Goal: Information Seeking & Learning: Understand process/instructions

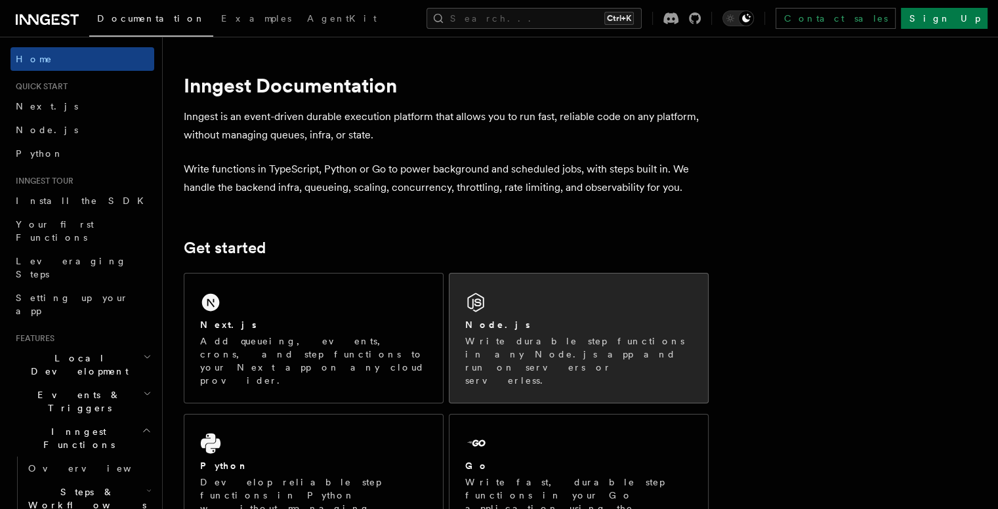
click at [527, 318] on div "Node.js" at bounding box center [578, 325] width 227 height 14
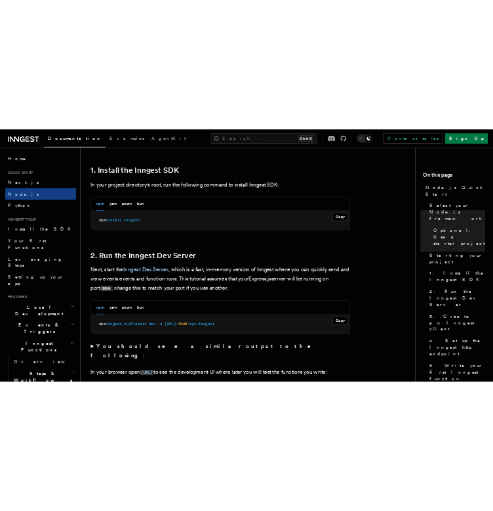
scroll to position [853, 0]
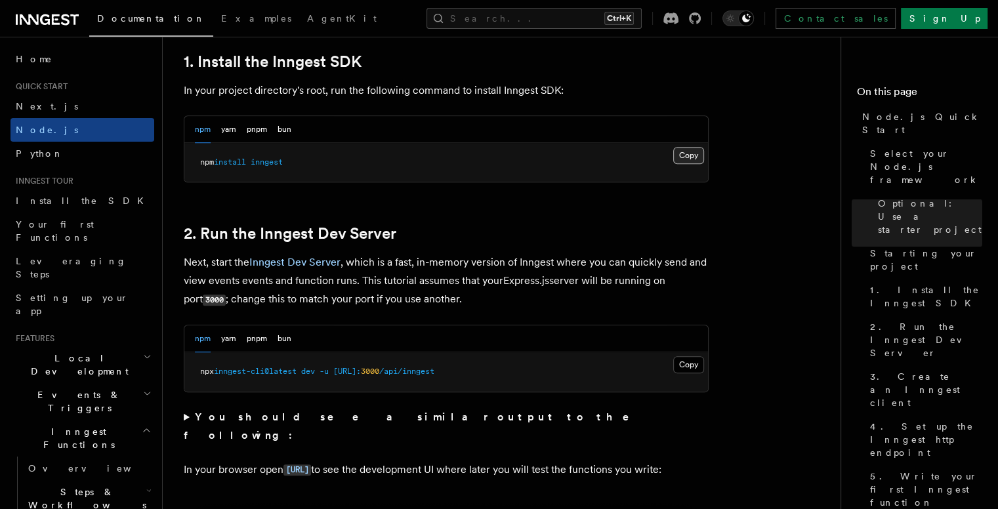
click at [682, 157] on button "Copy Copied" at bounding box center [688, 155] width 31 height 17
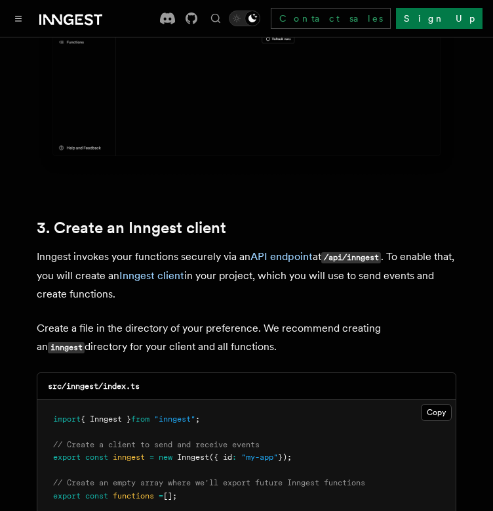
scroll to position [1641, 0]
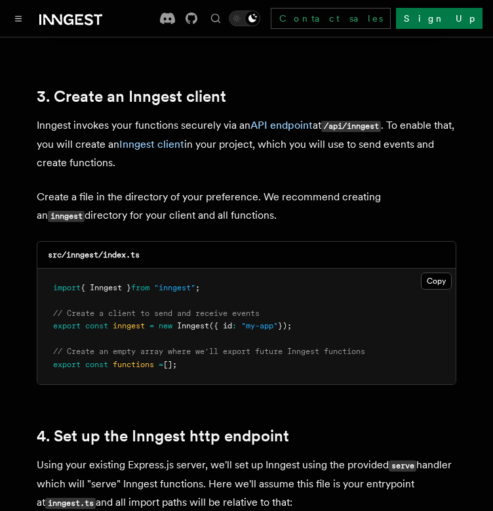
drag, startPoint x: 429, startPoint y: 261, endPoint x: 392, endPoint y: 276, distance: 40.6
click at [429, 272] on button "Copy Copied" at bounding box center [436, 280] width 31 height 17
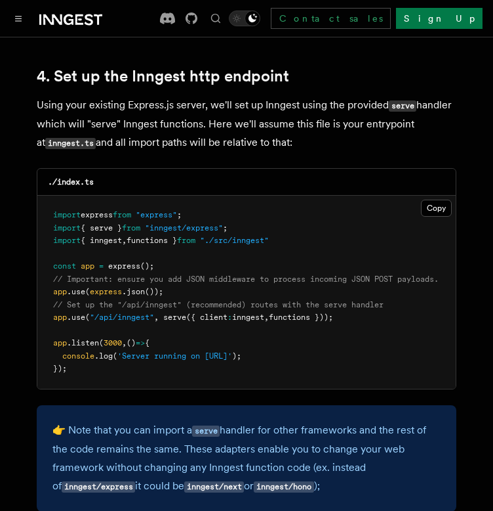
scroll to position [1969, 0]
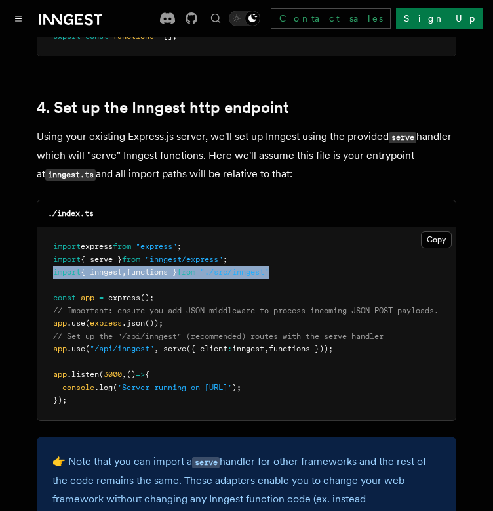
drag, startPoint x: 290, startPoint y: 255, endPoint x: 52, endPoint y: 257, distance: 237.6
click at [52, 257] on pre "import express from "express" ; import { serve } from "inngest/express" ; impor…" at bounding box center [246, 323] width 419 height 193
copy span "import { inngest , functions } from "./src/inngest""
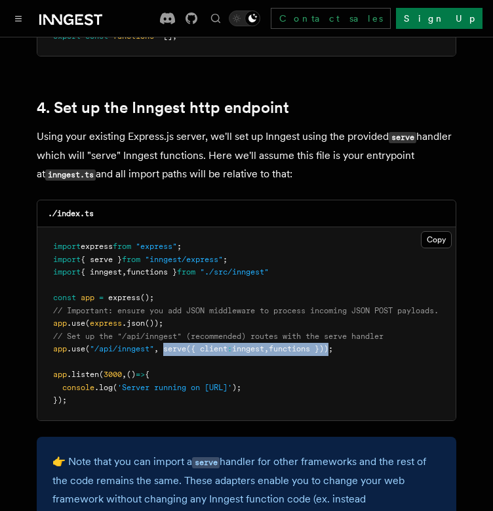
drag, startPoint x: 167, startPoint y: 331, endPoint x: 339, endPoint y: 337, distance: 172.7
click at [333, 344] on span "app .use ( "/api/inngest" , serve ({ client : inngest , functions }));" at bounding box center [193, 348] width 280 height 9
copy span "serve ({ client : inngest , functions })"
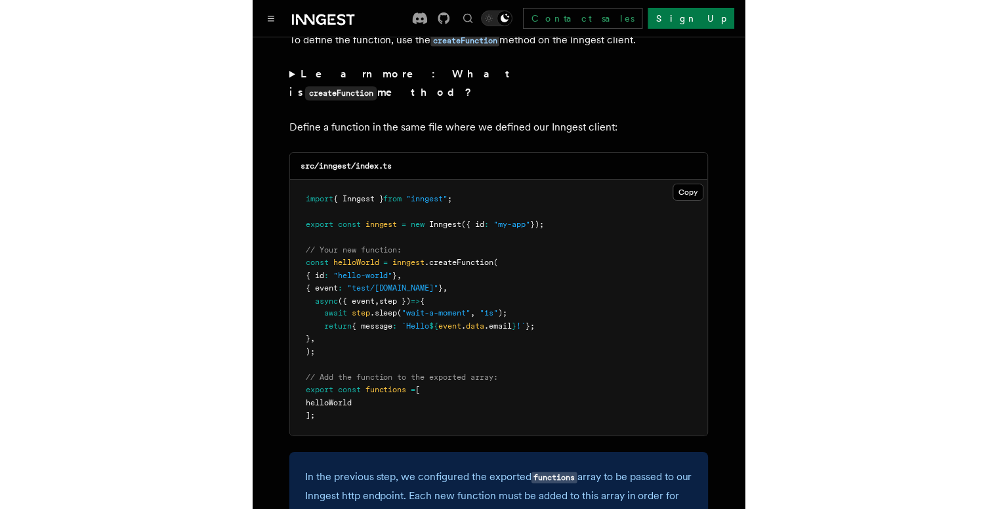
scroll to position [2625, 0]
